Goal: Task Accomplishment & Management: Use online tool/utility

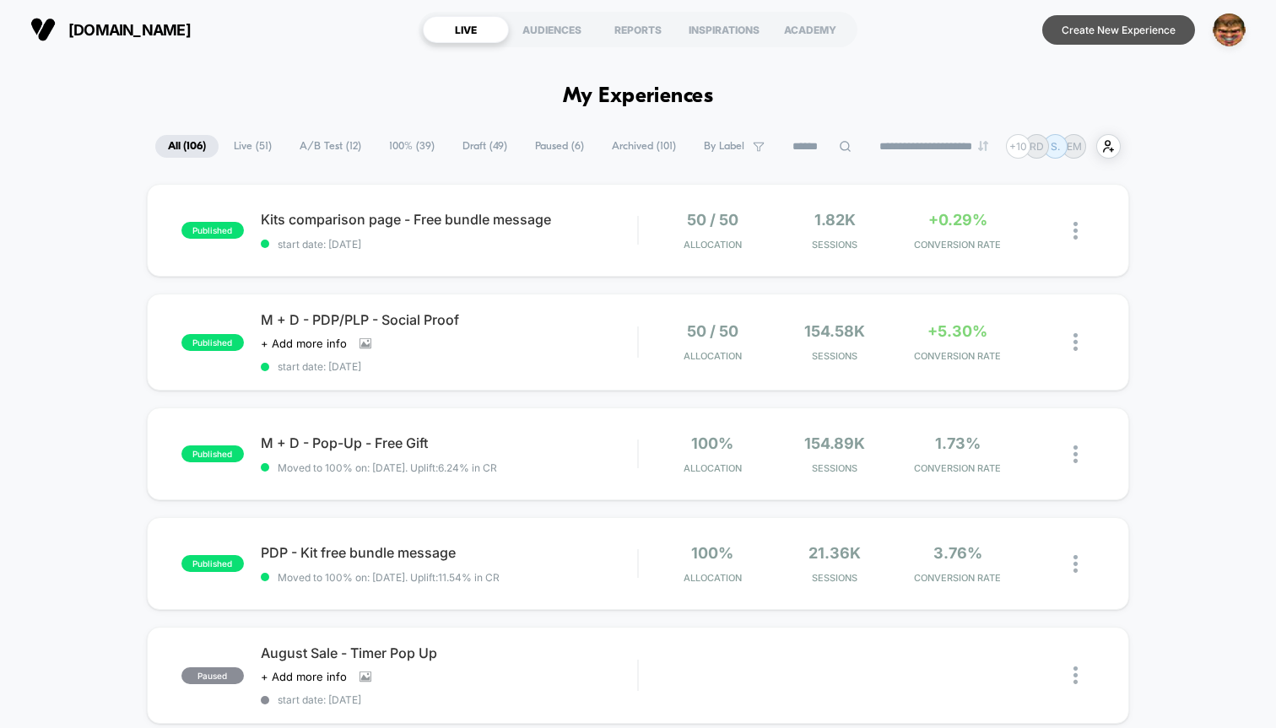
click at [1132, 33] on button "Create New Experience" at bounding box center [1118, 30] width 153 height 30
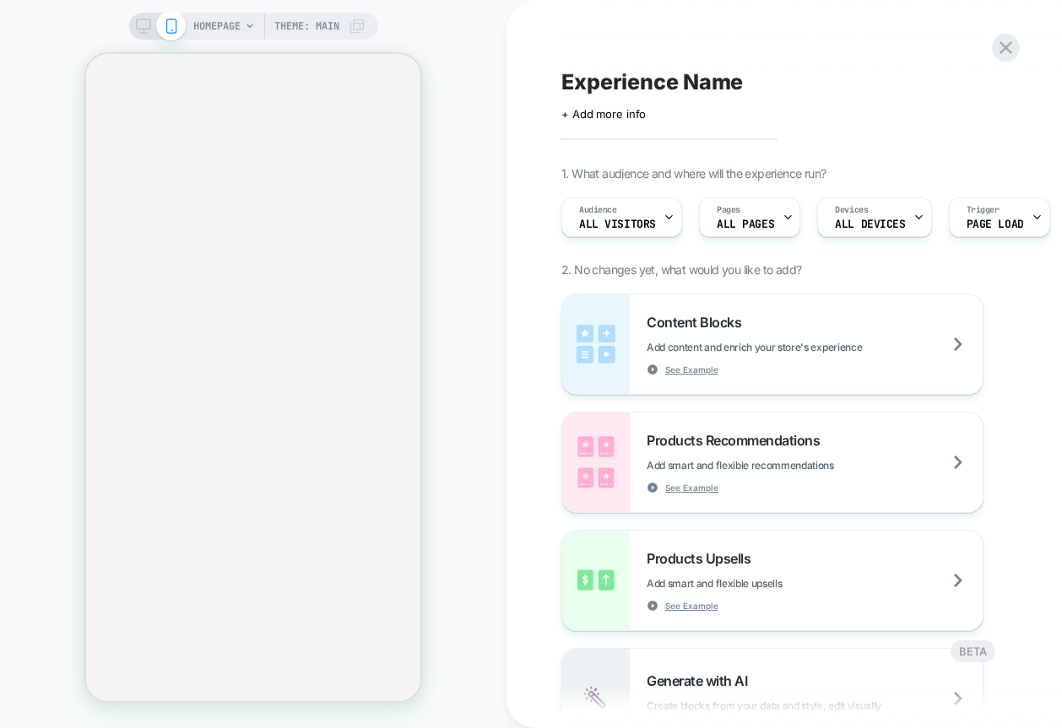
click at [1, 156] on div "HOMEPAGE Theme: MAIN" at bounding box center [253, 364] width 506 height 694
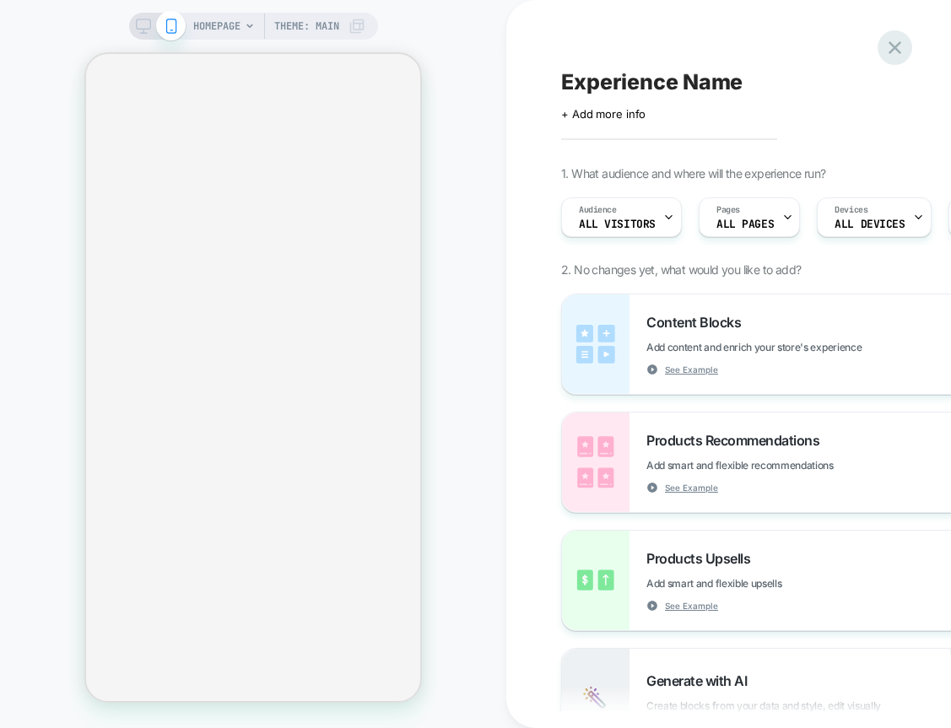
click at [895, 46] on icon at bounding box center [895, 47] width 13 height 13
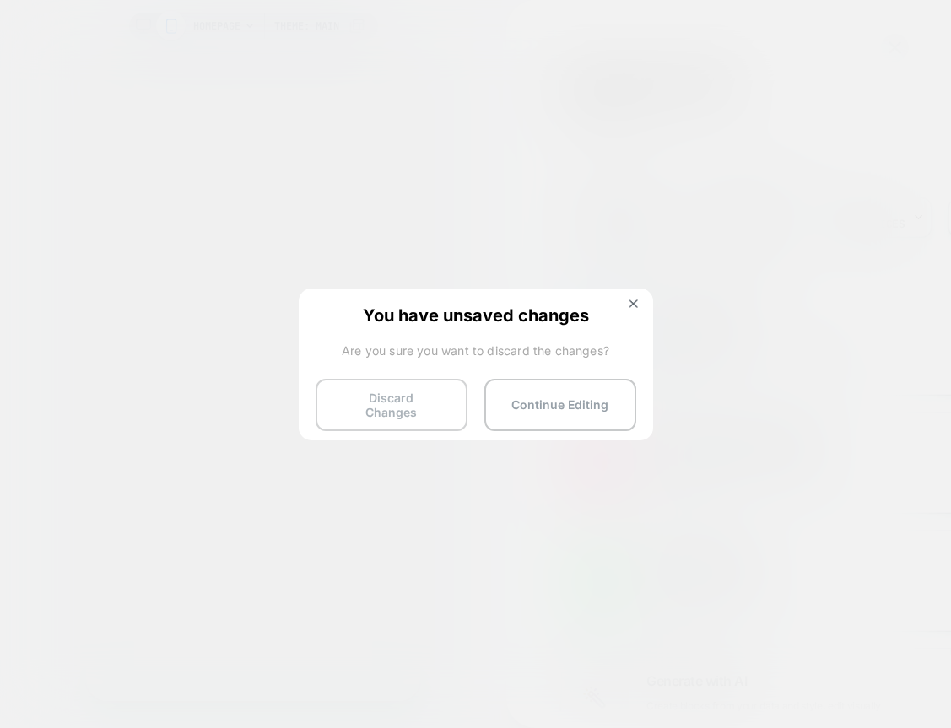
click at [360, 395] on button "Discard Changes" at bounding box center [392, 405] width 152 height 52
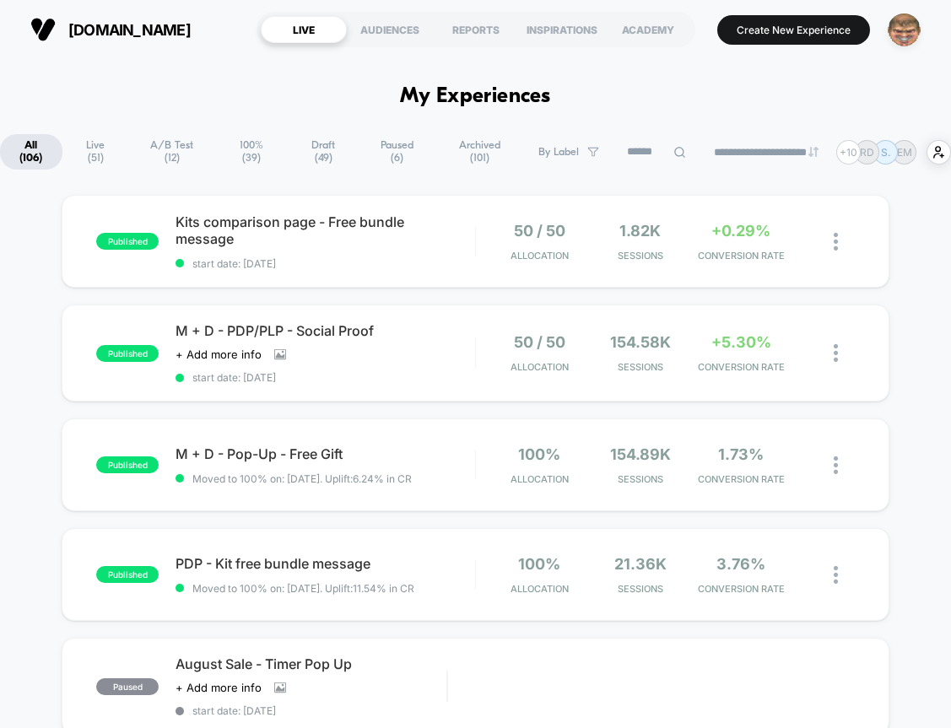
click at [898, 43] on img "button" at bounding box center [904, 30] width 33 height 33
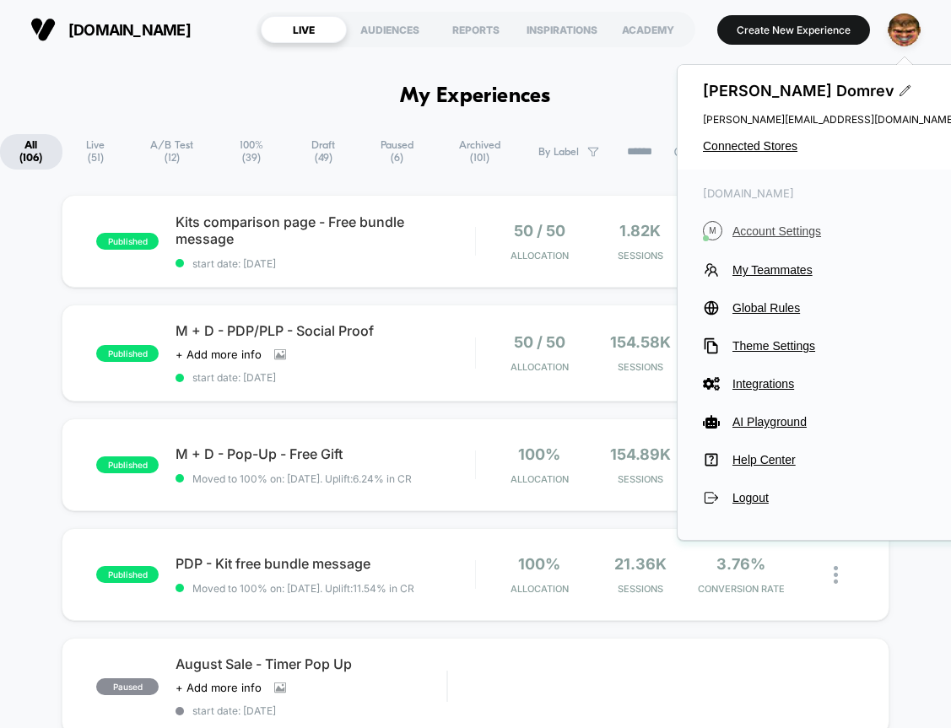
click at [760, 230] on span "Account Settings" at bounding box center [844, 231] width 224 height 14
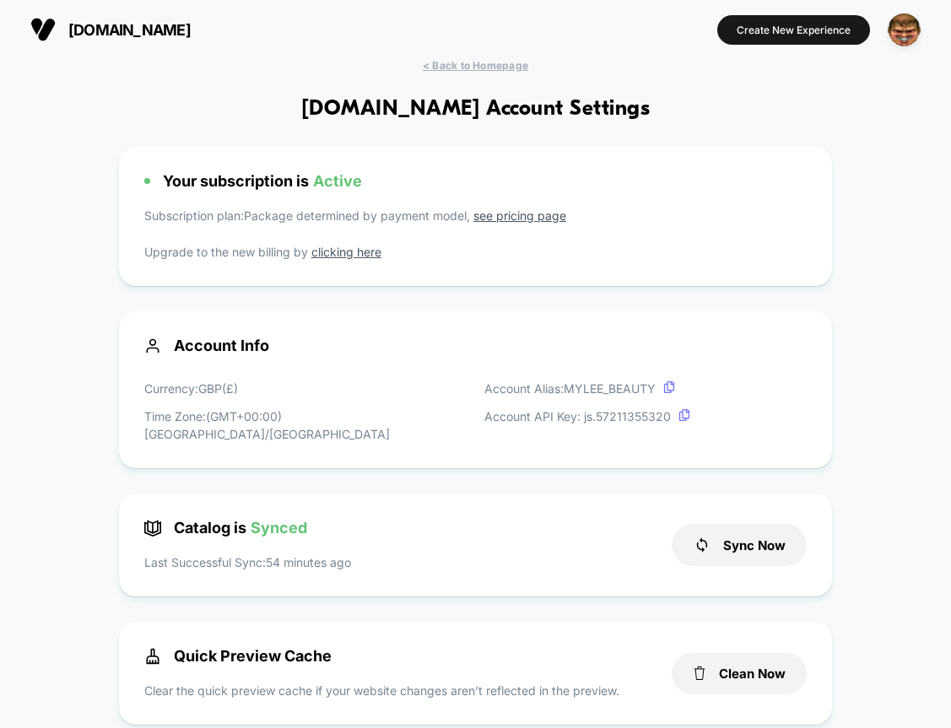
scroll to position [14, 0]
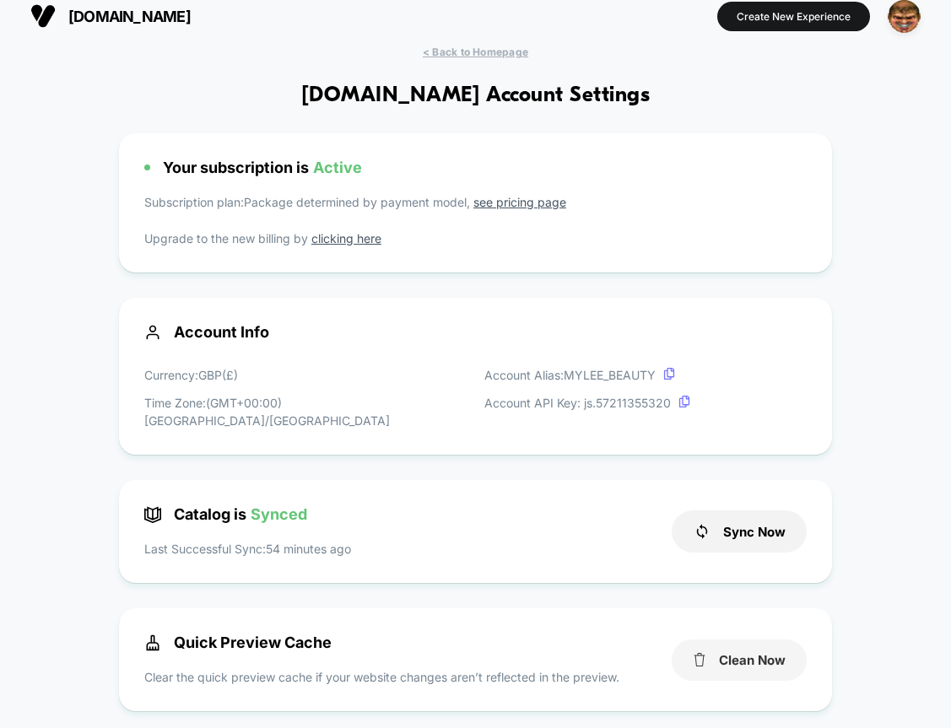
click at [755, 640] on button "Clean Now" at bounding box center [739, 660] width 135 height 41
click at [760, 645] on button "Clean Now" at bounding box center [739, 660] width 135 height 41
click at [795, 25] on button "Create New Experience" at bounding box center [793, 17] width 153 height 30
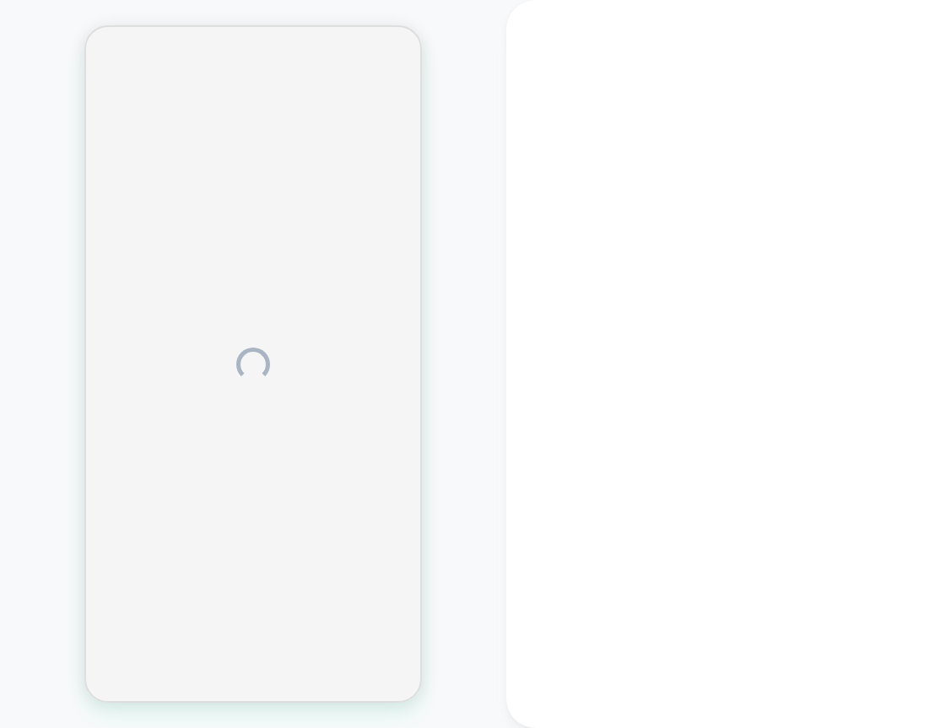
click at [720, 258] on div at bounding box center [877, 364] width 743 height 728
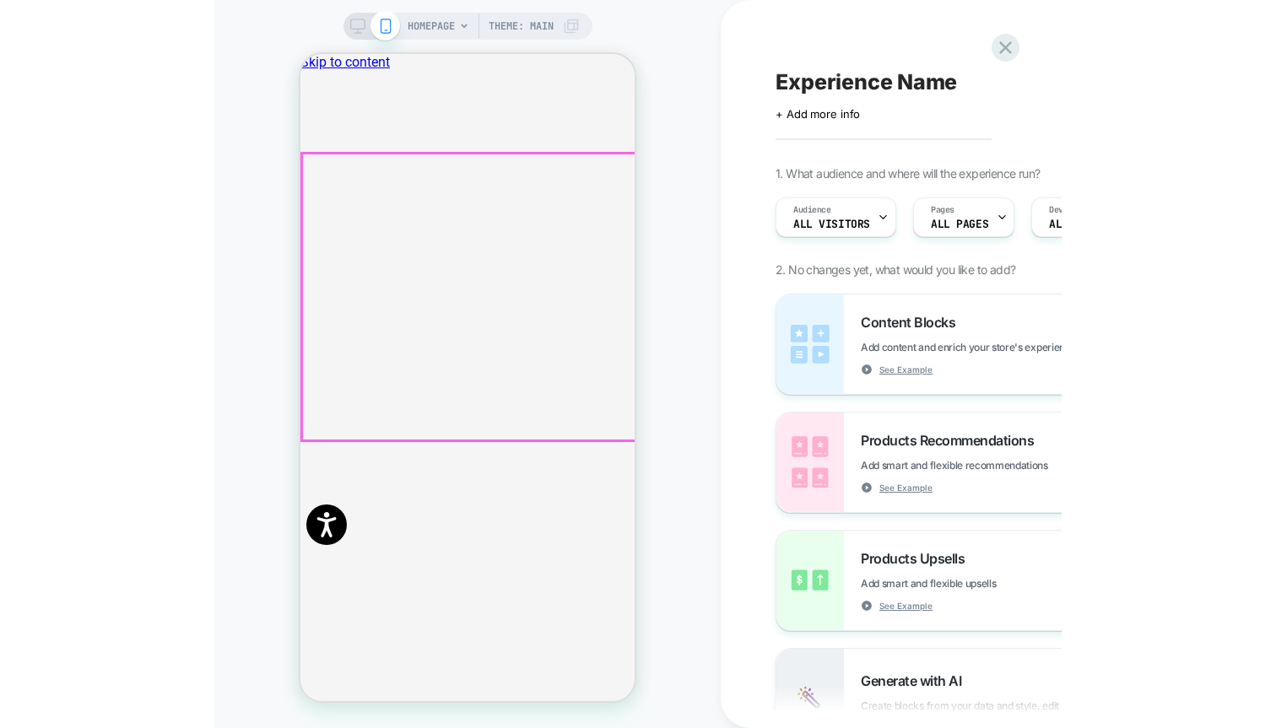
scroll to position [0, 1]
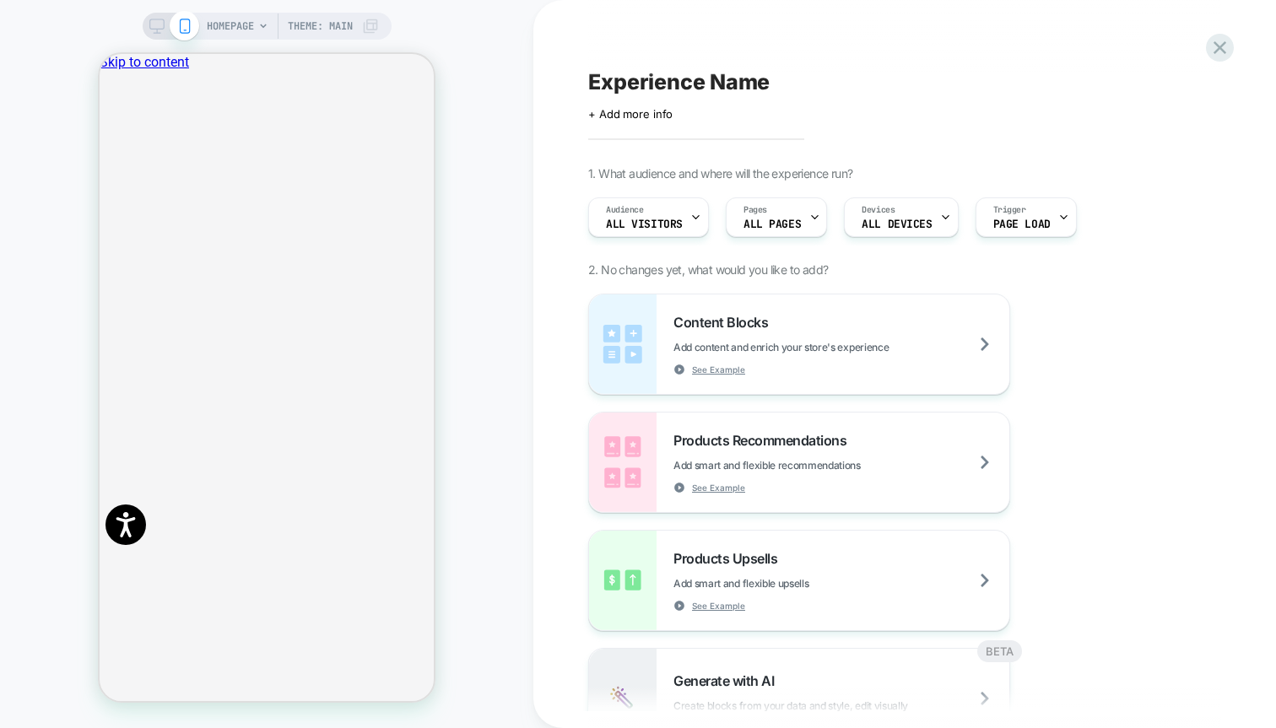
click at [846, 57] on div "Experience Name Click to edit experience details + Add more info 1. What audien…" at bounding box center [896, 364] width 633 height 694
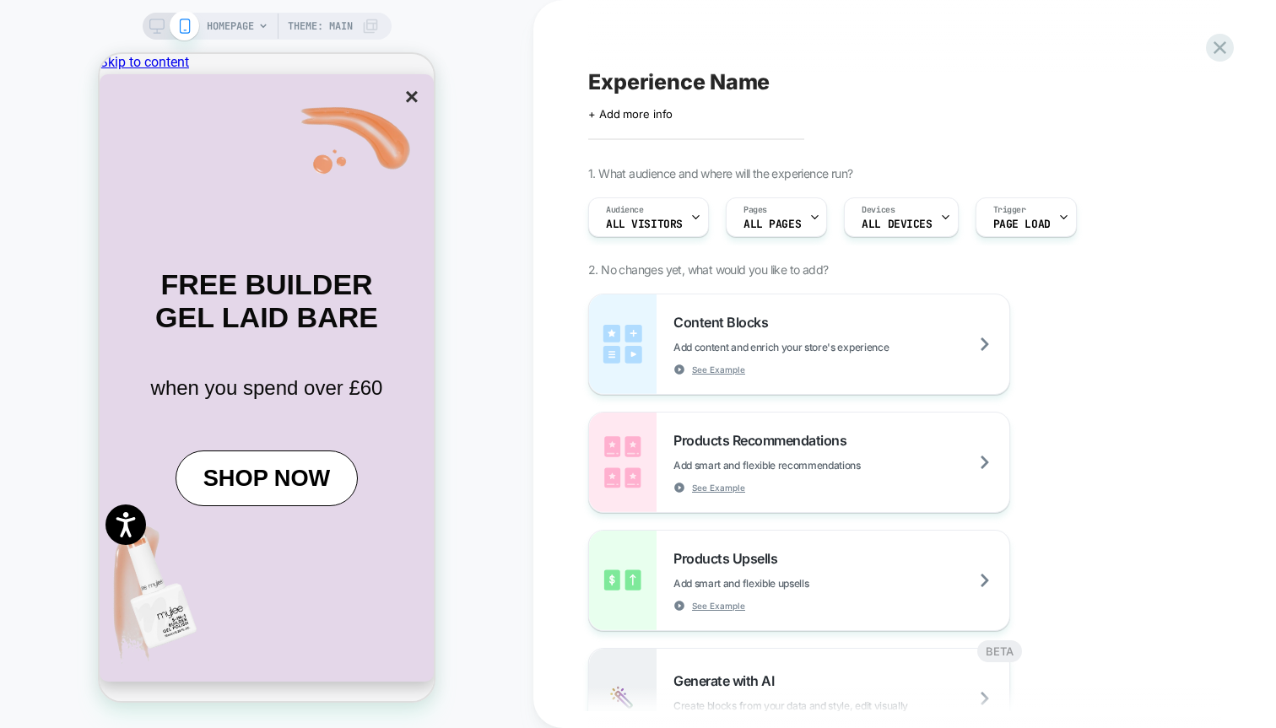
scroll to position [0, 1337]
